Goal: Find specific page/section: Find specific page/section

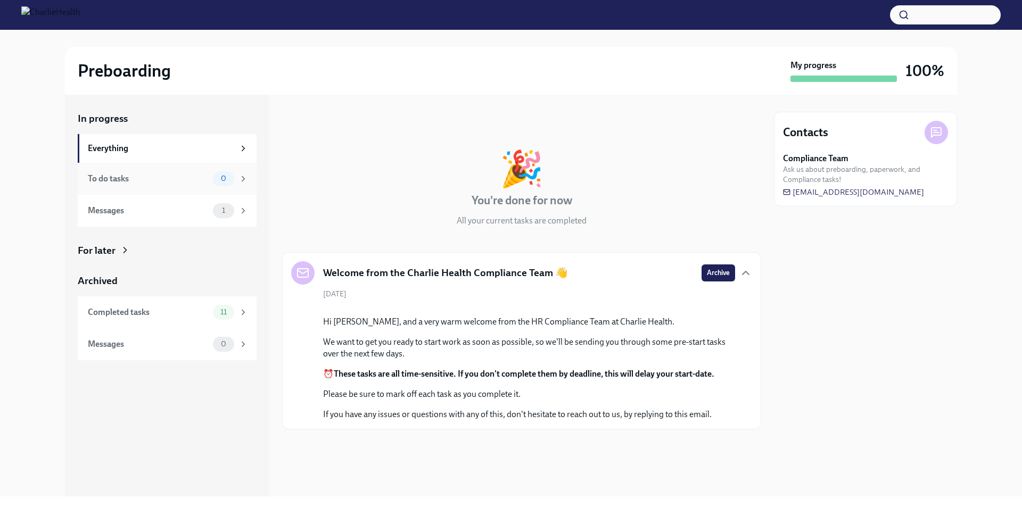
click at [110, 174] on div "To do tasks" at bounding box center [148, 179] width 121 height 12
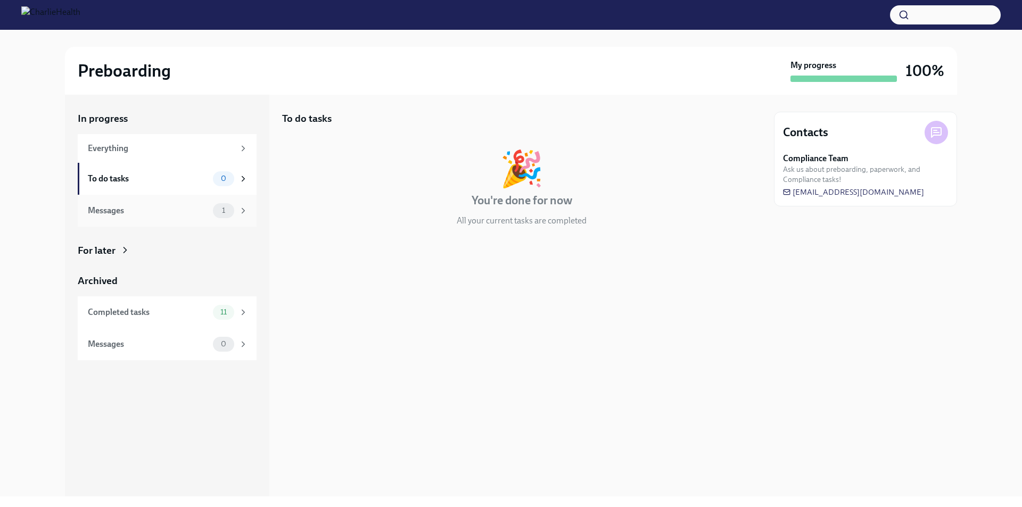
click at [122, 210] on div "Messages" at bounding box center [148, 211] width 121 height 12
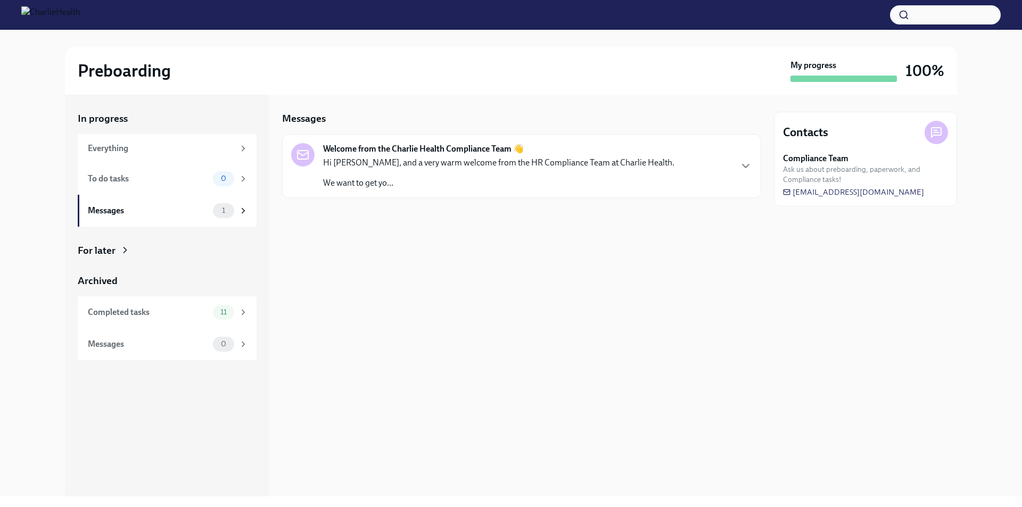
drag, startPoint x: 54, startPoint y: 16, endPoint x: 87, endPoint y: 21, distance: 32.8
click at [54, 17] on img at bounding box center [50, 14] width 59 height 17
click at [919, 12] on button "button" at bounding box center [945, 14] width 111 height 19
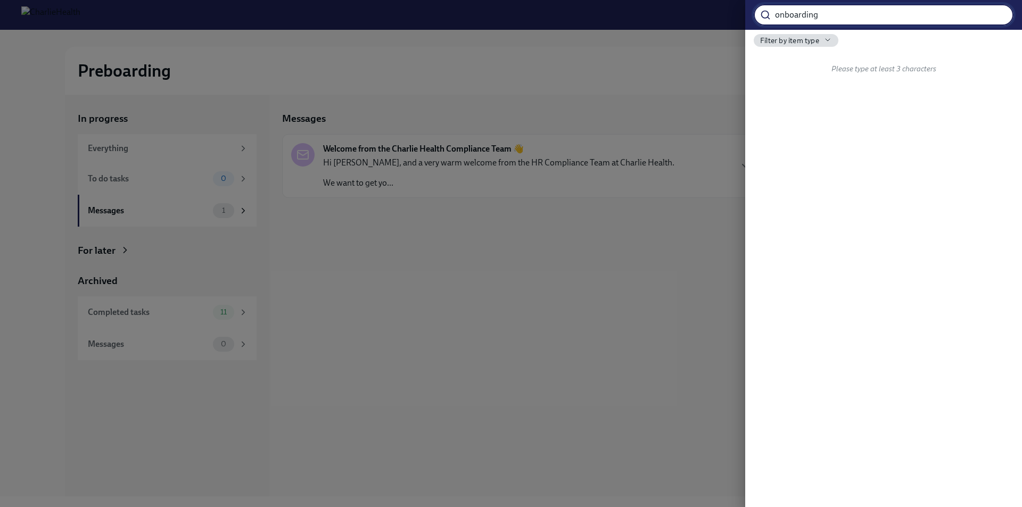
type input "onboarding"
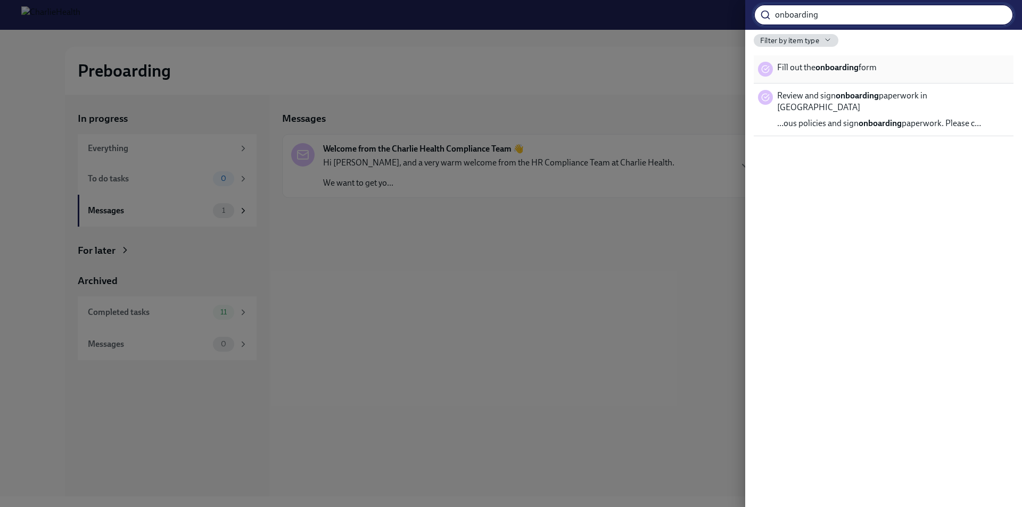
click at [831, 65] on strong "onboarding" at bounding box center [836, 67] width 43 height 10
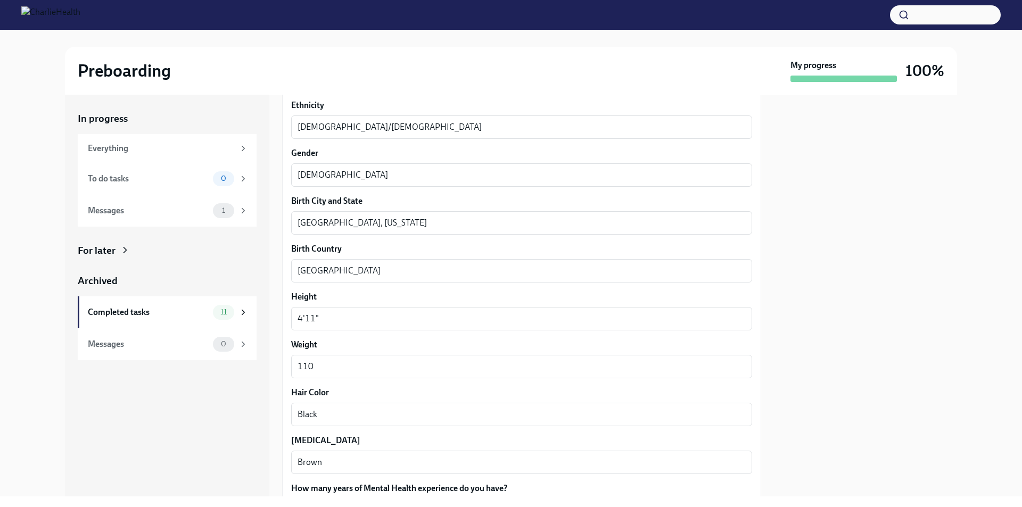
scroll to position [846, 0]
